Goal: Navigation & Orientation: Find specific page/section

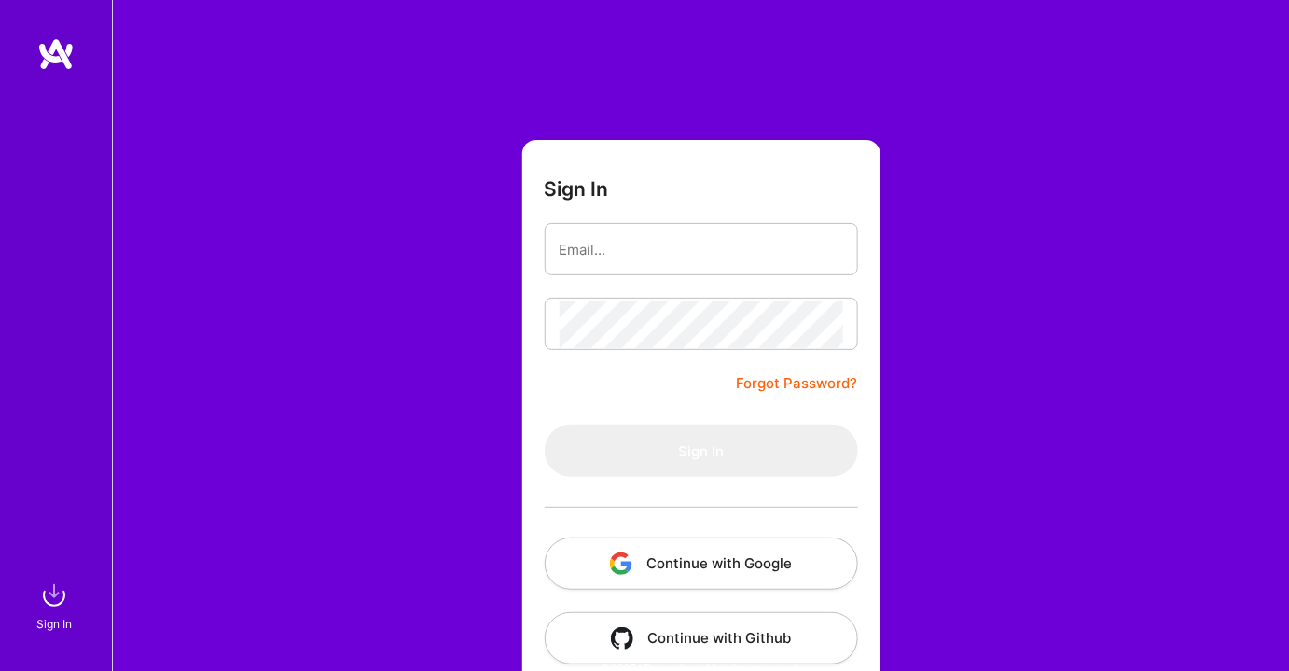
click at [731, 560] on button "Continue with Google" at bounding box center [701, 563] width 313 height 52
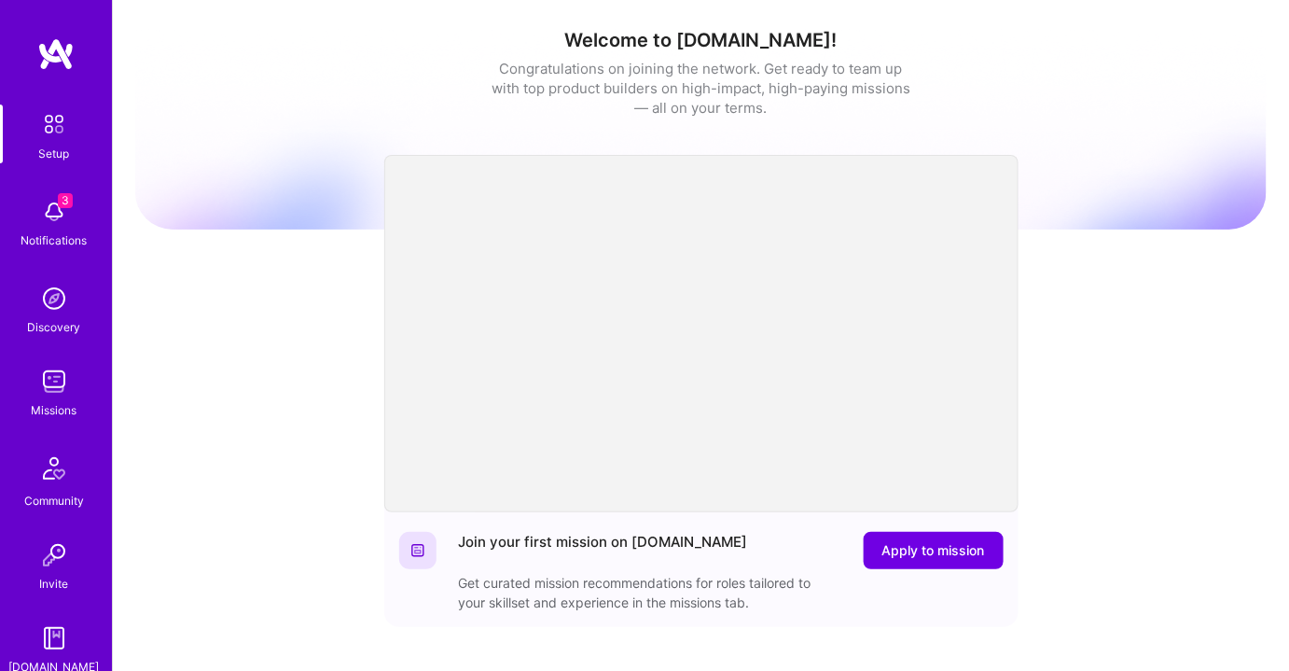
click at [57, 388] on img at bounding box center [53, 381] width 37 height 37
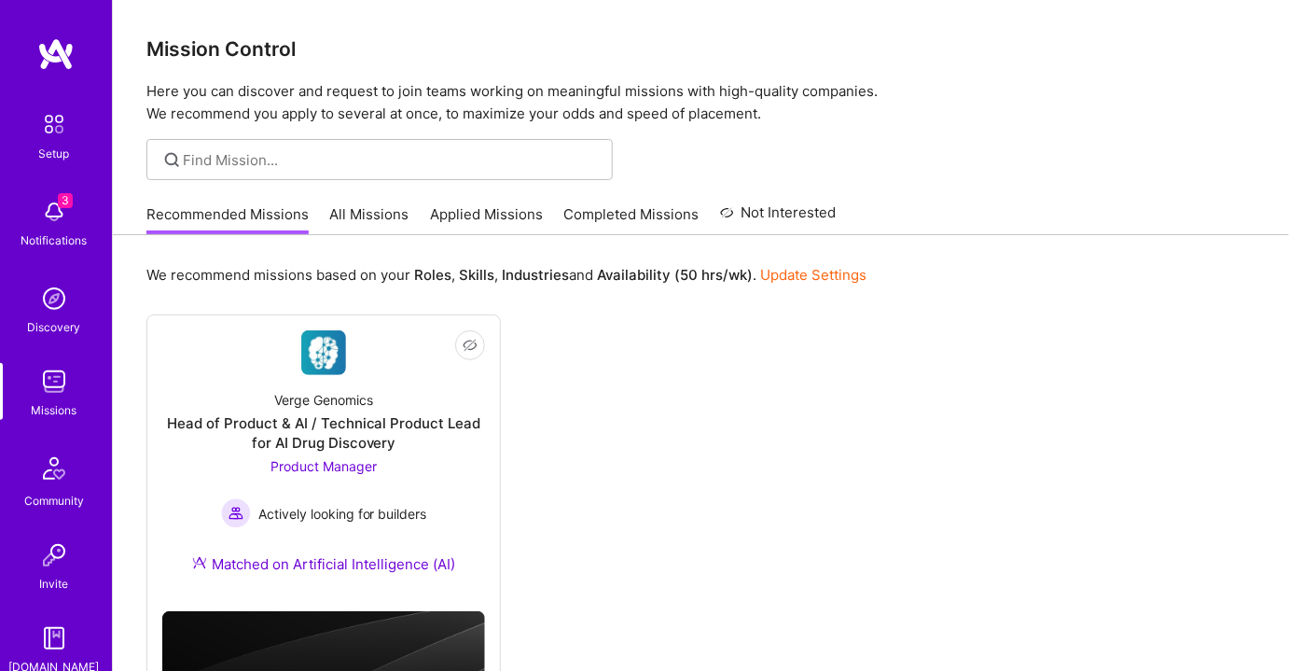
click at [365, 215] on link "All Missions" at bounding box center [369, 219] width 79 height 31
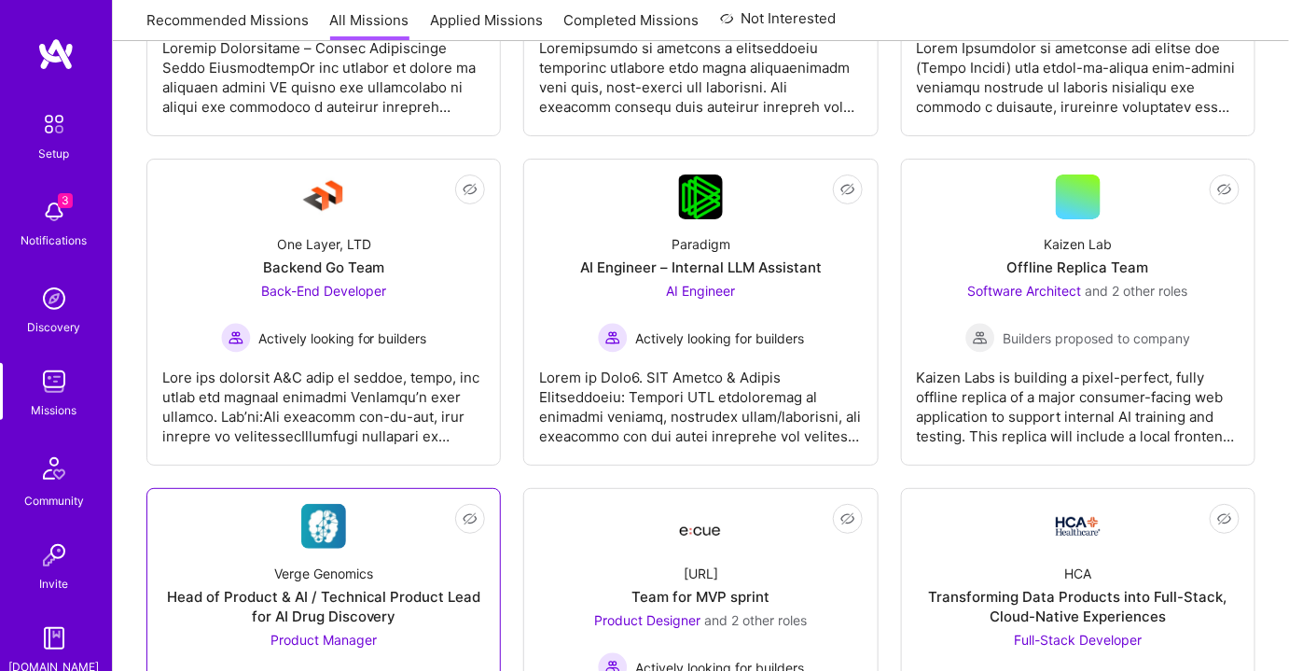
scroll to position [2628, 0]
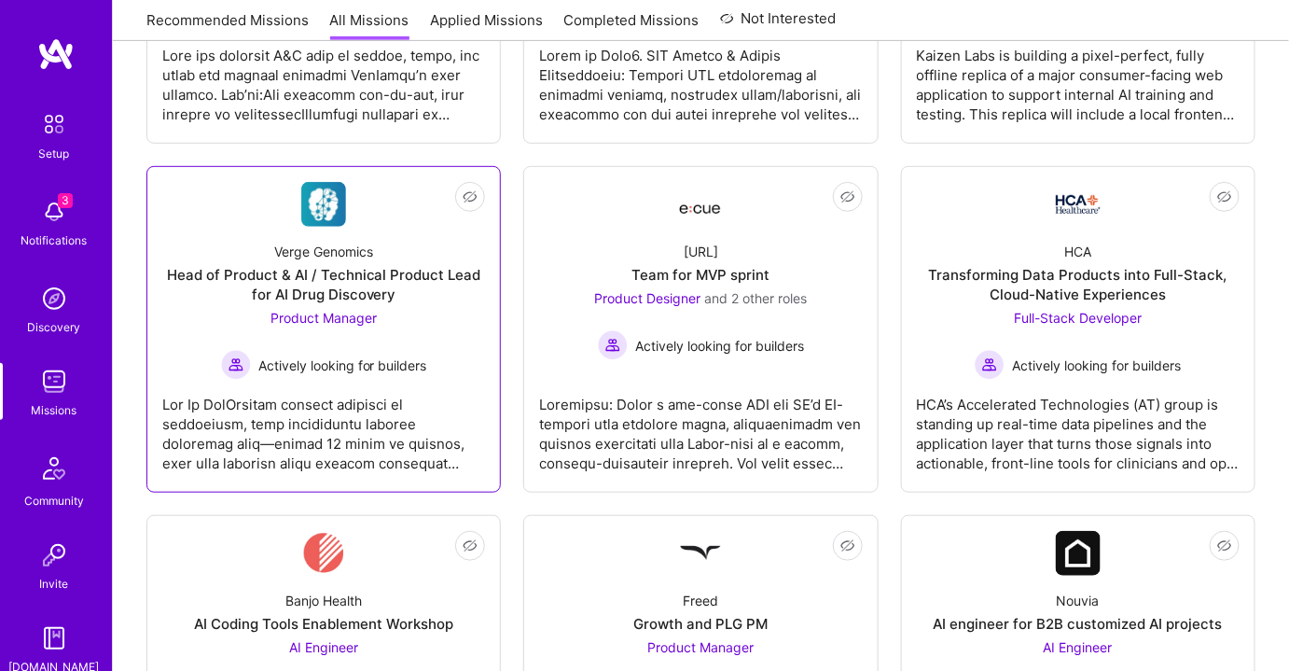
click at [298, 320] on span "Product Manager" at bounding box center [323, 318] width 106 height 16
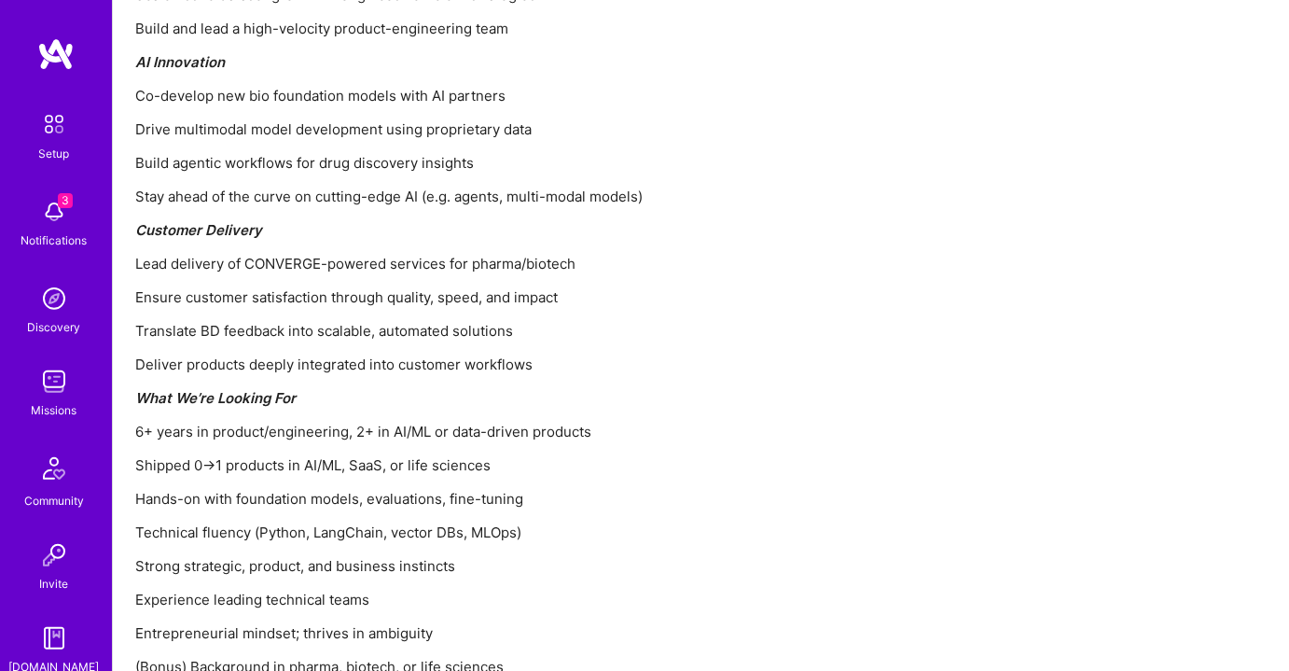
scroll to position [2333, 0]
